Goal: Ask a question

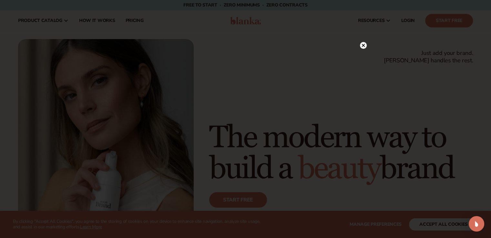
click at [363, 45] on icon at bounding box center [363, 45] width 3 height 3
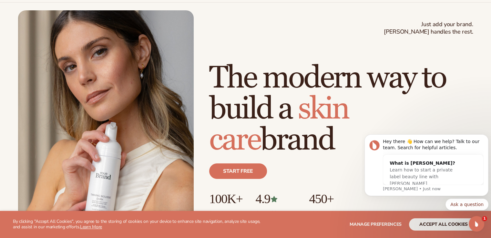
scroll to position [30, 0]
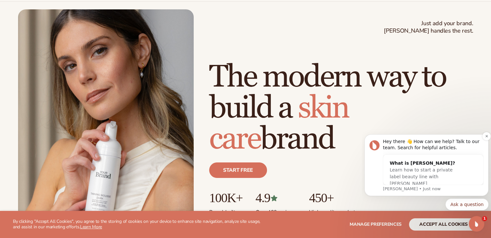
click at [405, 191] on p "[PERSON_NAME] • Just now" at bounding box center [433, 189] width 101 height 6
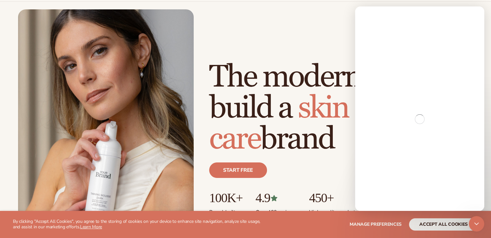
scroll to position [0, 0]
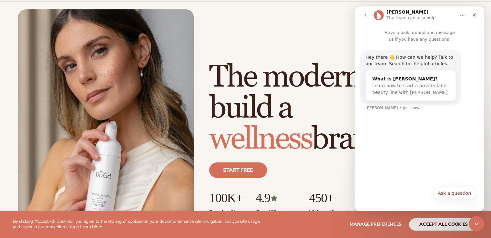
click at [407, 116] on div "Hey there 👋 How can we help? Talk to our team. Search for helpful articles. Wha…" at bounding box center [419, 84] width 119 height 68
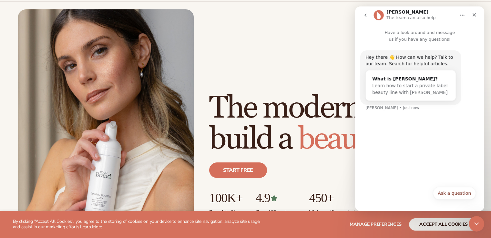
click at [409, 116] on div "Hey there 👋 How can we help? Talk to our team. Search for helpful articles. Wha…" at bounding box center [419, 84] width 119 height 68
click at [460, 196] on button "Ask a question" at bounding box center [454, 193] width 43 height 13
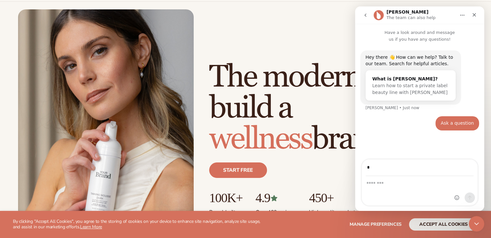
type input "**********"
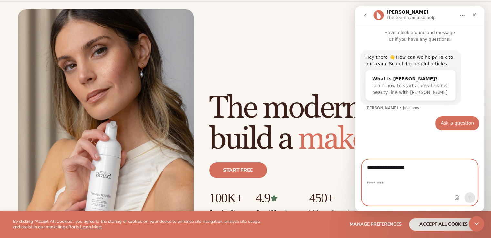
click at [396, 186] on textarea "Message…" at bounding box center [420, 181] width 116 height 11
type textarea "**********"
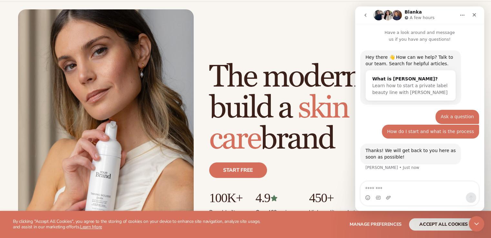
scroll to position [14, 0]
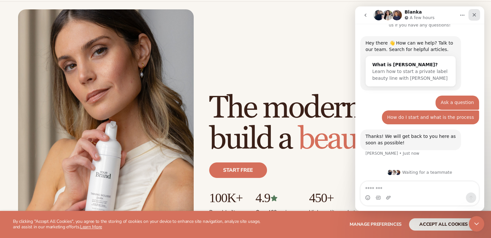
click at [474, 15] on icon "Close" at bounding box center [475, 15] width 4 height 4
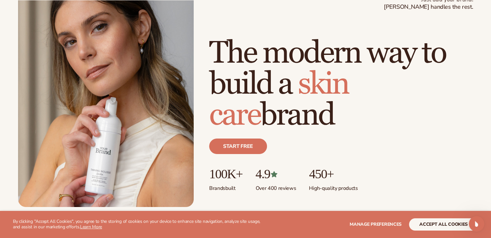
scroll to position [0, 0]
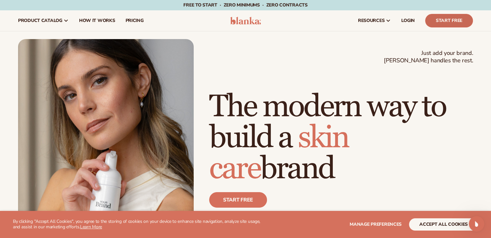
click at [458, 16] on link "Start Free" at bounding box center [449, 21] width 48 height 14
